Goal: Download file/media

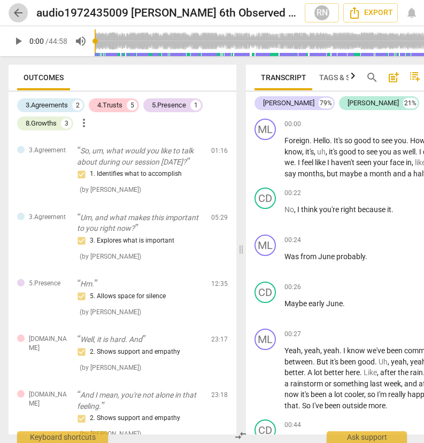
click at [18, 11] on span "arrow_back" at bounding box center [18, 12] width 13 height 13
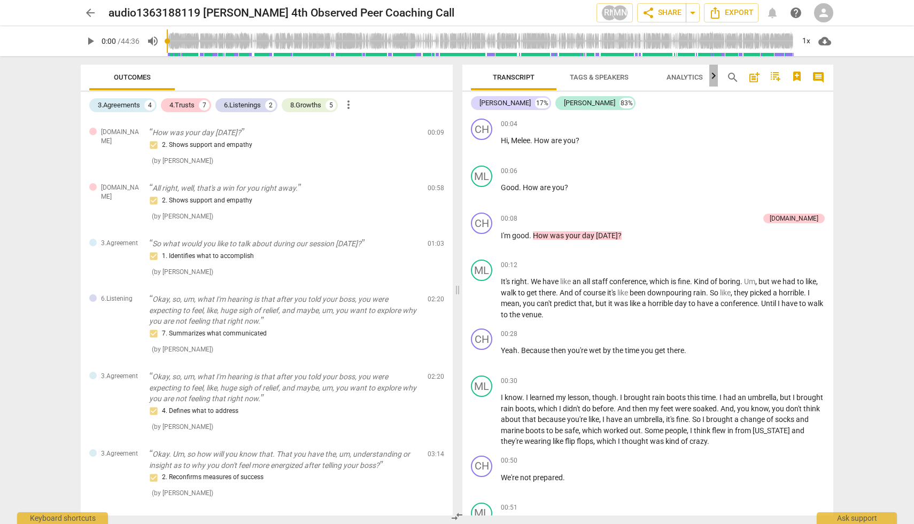
click at [423, 75] on icon "button" at bounding box center [713, 75] width 13 height 13
click at [423, 12] on span "Export" at bounding box center [731, 12] width 45 height 13
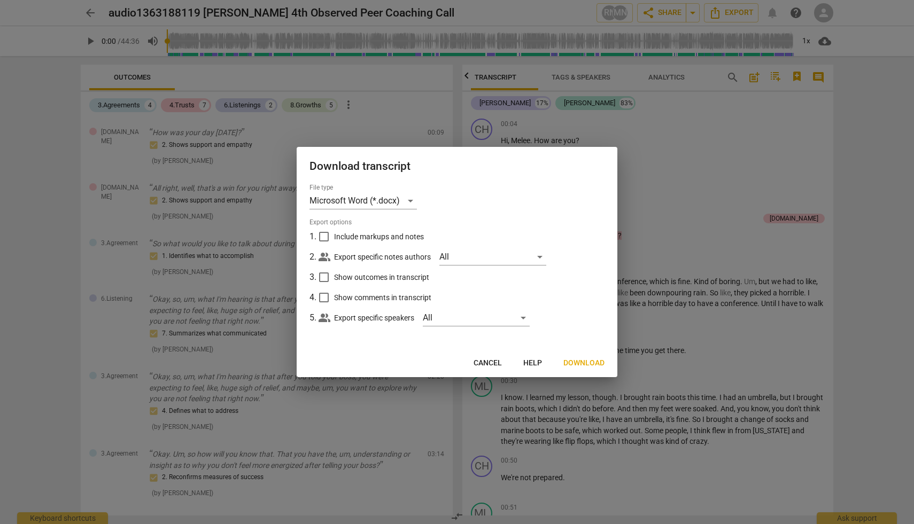
click at [324, 235] on input "Include markups and notes" at bounding box center [324, 237] width 20 height 20
checkbox input "false"
click at [423, 257] on div "All" at bounding box center [492, 257] width 107 height 17
click at [423, 194] on div at bounding box center [457, 262] width 914 height 524
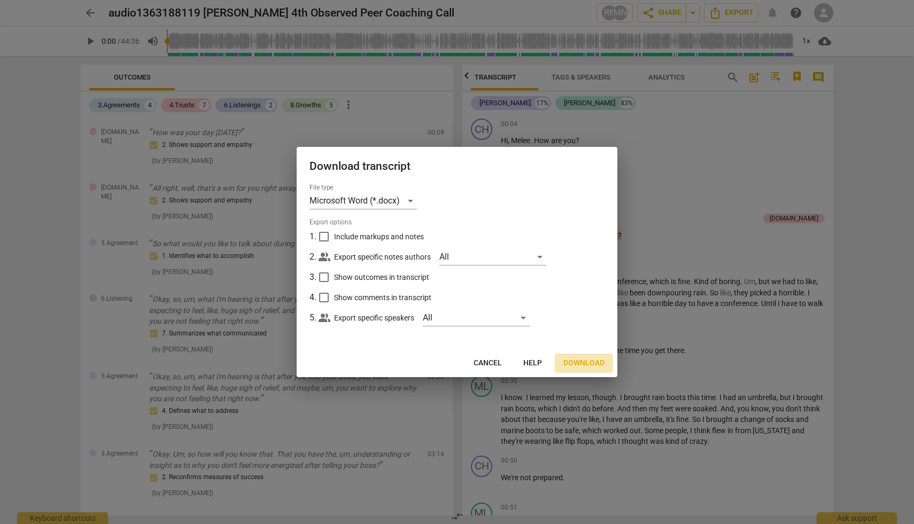
click at [423, 361] on span "Download" at bounding box center [583, 363] width 41 height 11
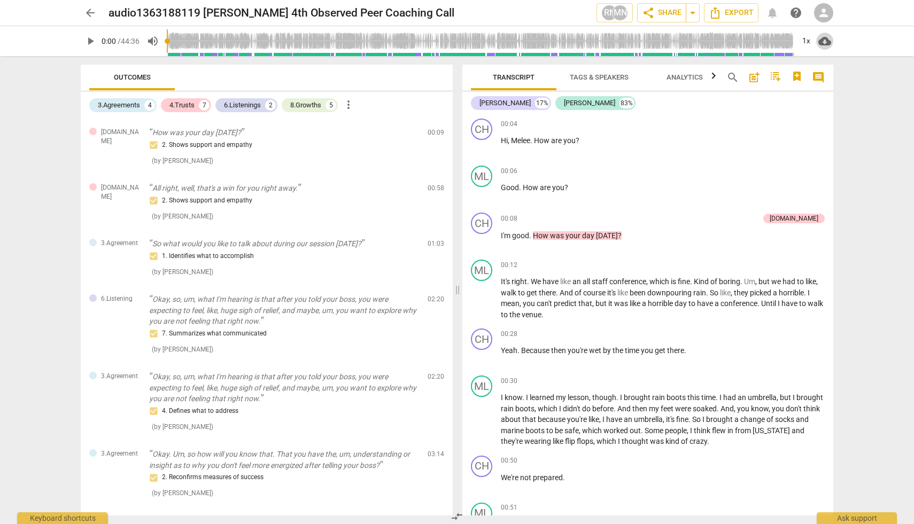
click at [828, 42] on span "cloud_download" at bounding box center [824, 41] width 13 height 13
click at [846, 38] on li "Download audio" at bounding box center [855, 41] width 79 height 26
